Goal: Task Accomplishment & Management: Complete application form

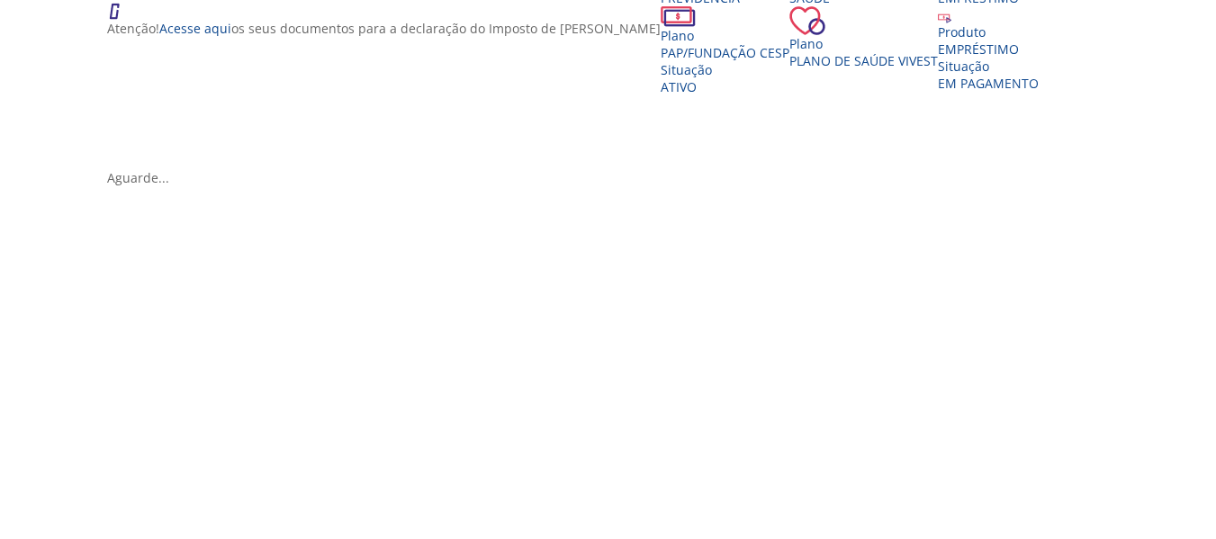
scroll to position [450, 0]
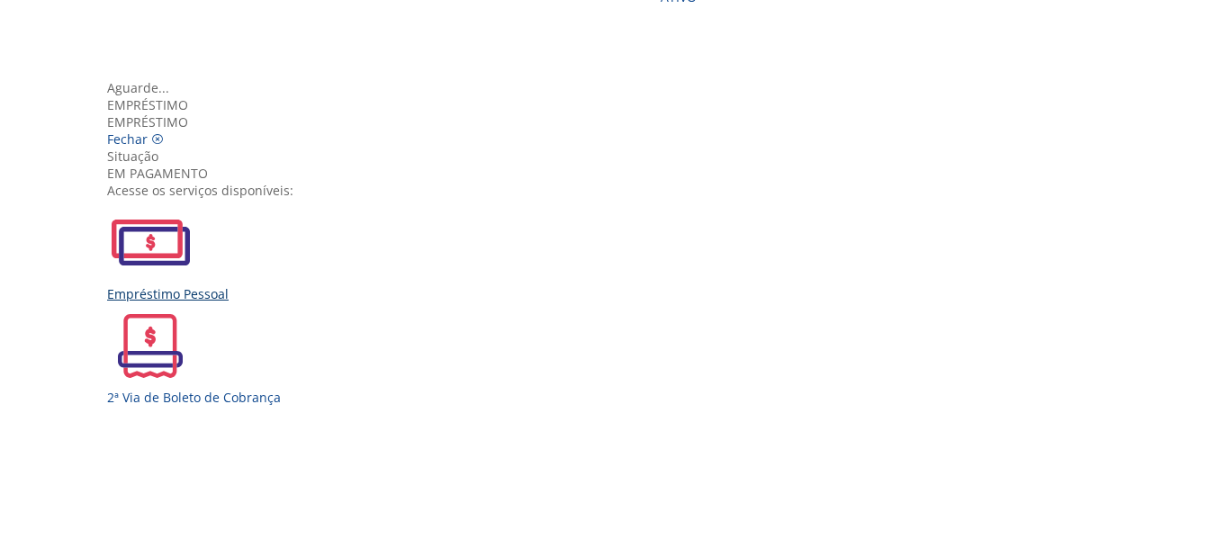
click at [193, 274] on img "Vivest" at bounding box center [150, 242] width 86 height 86
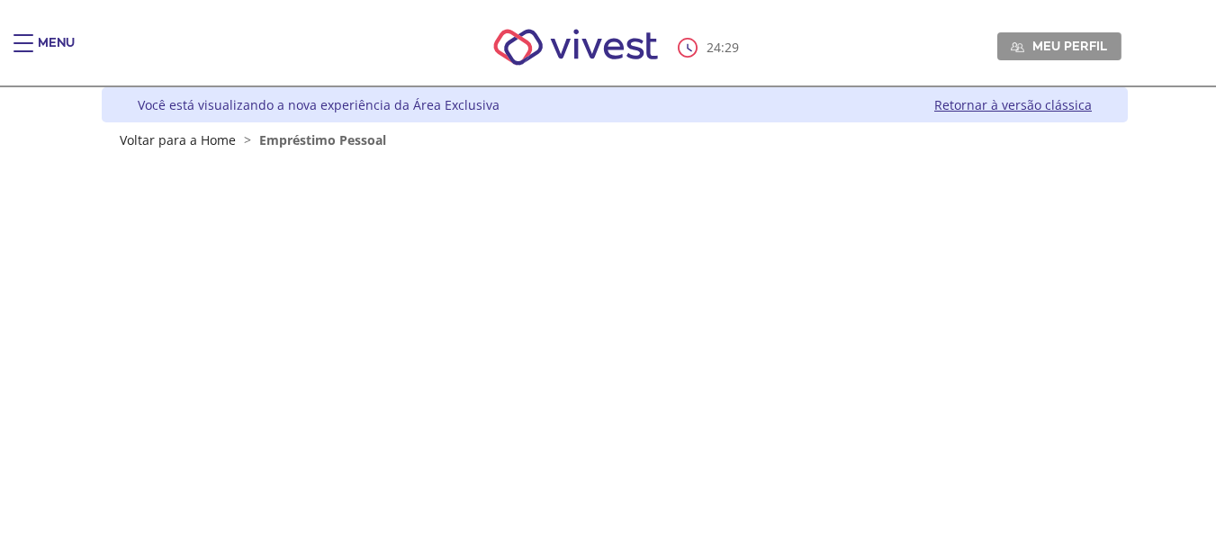
click at [17, 47] on div "Main header" at bounding box center [23, 52] width 20 height 36
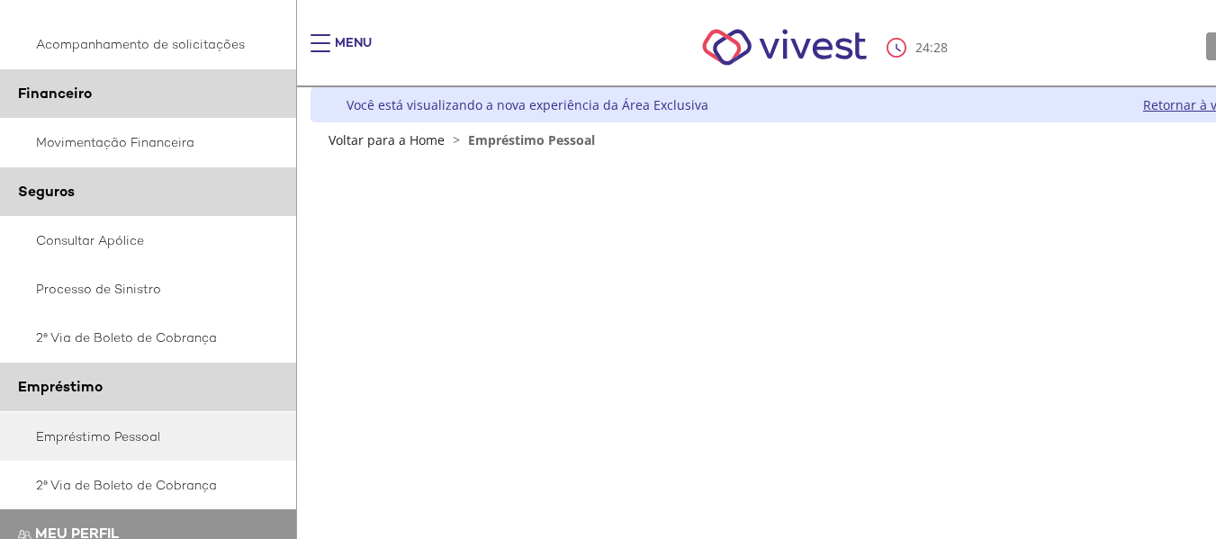
scroll to position [476, 0]
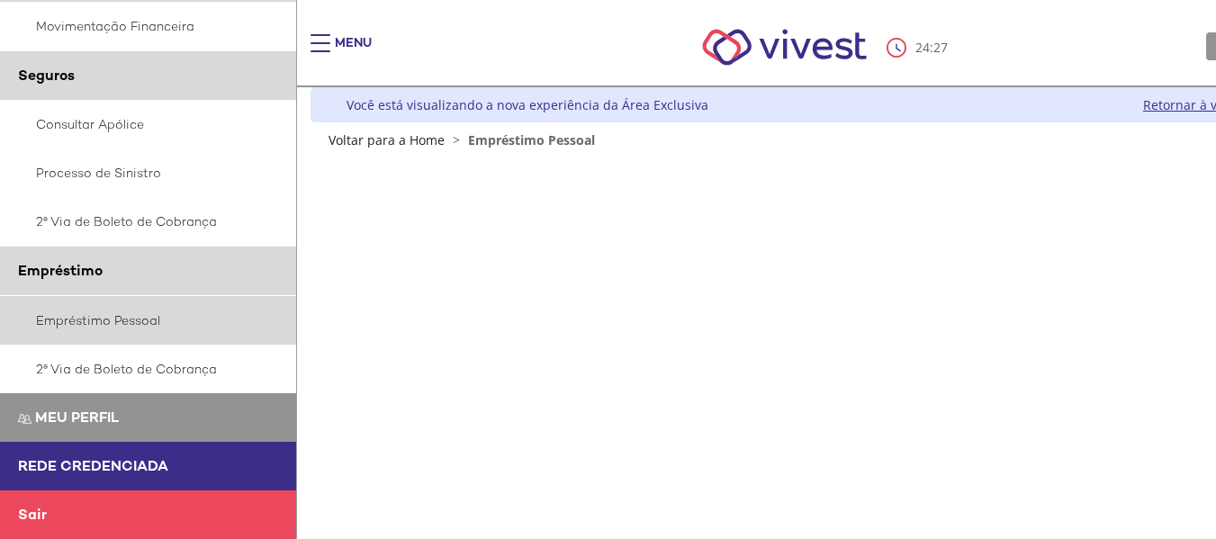
click at [100, 320] on link "Empréstimo Pessoal" at bounding box center [148, 320] width 297 height 49
